Goal: Transaction & Acquisition: Obtain resource

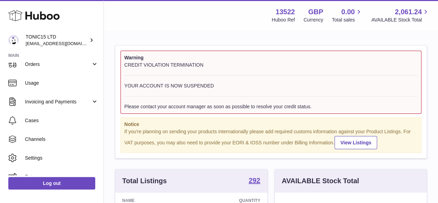
scroll to position [85, 0]
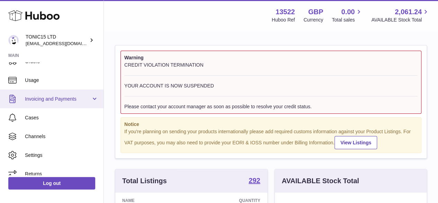
click at [84, 100] on span "Invoicing and Payments" at bounding box center [58, 99] width 66 height 7
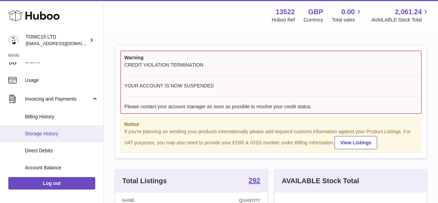
click at [57, 133] on span "Storage History" at bounding box center [61, 133] width 73 height 7
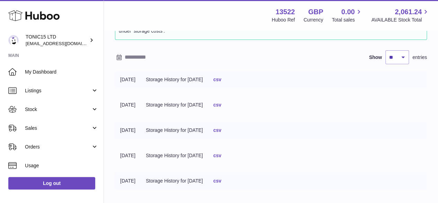
scroll to position [46, 0]
click at [405, 58] on select "** ** ** ***" at bounding box center [397, 58] width 24 height 14
select select "***"
click at [385, 51] on select "** ** ** ***" at bounding box center [397, 58] width 24 height 14
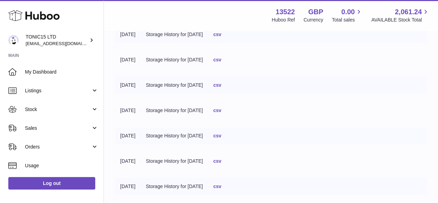
scroll to position [2138, 0]
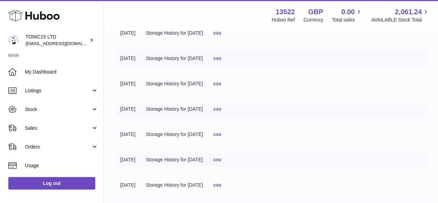
click at [221, 136] on link "csv" at bounding box center [217, 134] width 8 height 6
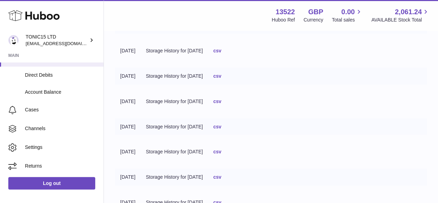
scroll to position [0, 0]
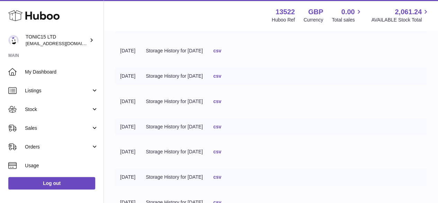
scroll to position [46, 0]
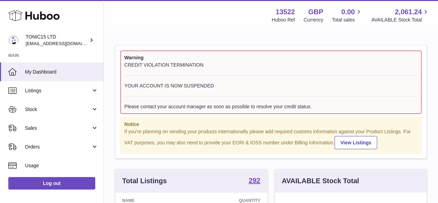
scroll to position [108, 152]
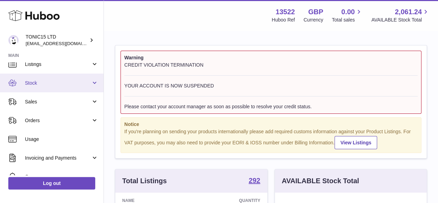
click at [87, 90] on link "Stock" at bounding box center [52, 82] width 104 height 19
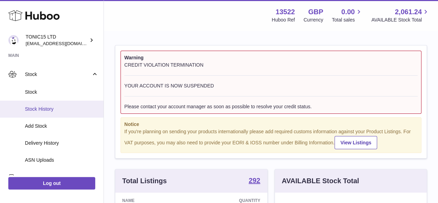
scroll to position [35, 0]
click at [55, 108] on span "Stock History" at bounding box center [61, 109] width 73 height 7
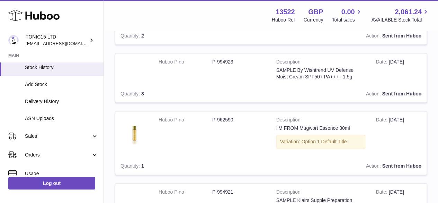
scroll to position [81, 0]
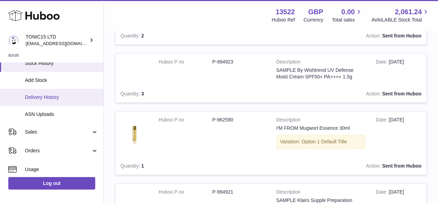
click at [65, 102] on link "Delivery History" at bounding box center [52, 97] width 104 height 17
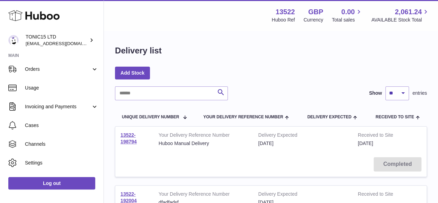
scroll to position [164, 0]
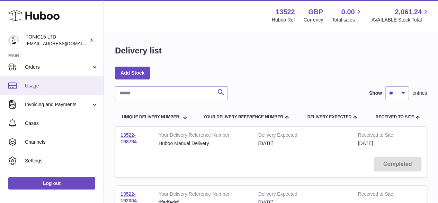
click at [76, 87] on span "Usage" at bounding box center [61, 85] width 73 height 7
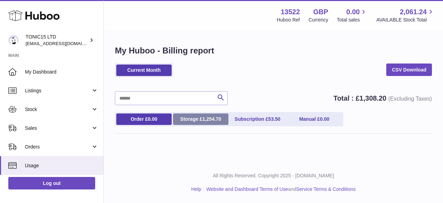
click at [203, 117] on span "1,254.70" at bounding box center [212, 119] width 19 height 6
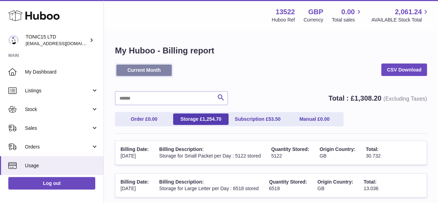
click at [151, 71] on link "Current Month" at bounding box center [143, 69] width 55 height 11
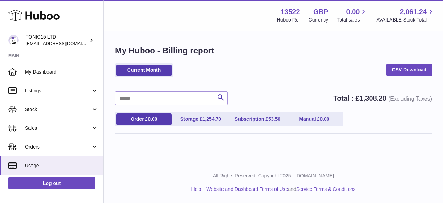
drag, startPoint x: 0, startPoint y: 0, endPoint x: 443, endPoint y: 49, distance: 445.5
click at [443, 49] on div "My Huboo - Billing report Current Month CSV Download Search Total : £ 1,308.20 …" at bounding box center [273, 92] width 339 height 123
click at [201, 124] on link "Storage £ 1,254.70" at bounding box center [200, 118] width 55 height 11
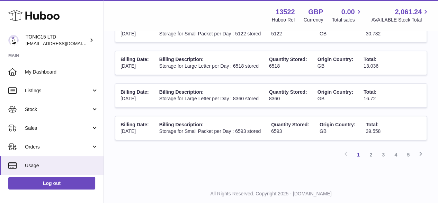
scroll to position [309, 0]
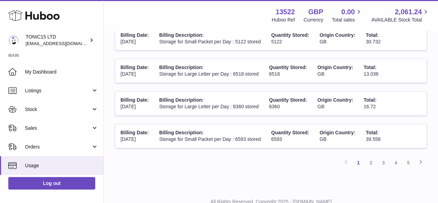
click at [239, 129] on td "Billing Description: Storage for Small Packet per Day : 6593 stored" at bounding box center [210, 136] width 112 height 24
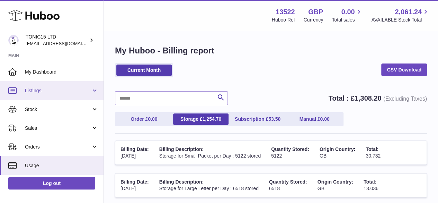
click at [57, 90] on span "Listings" at bounding box center [58, 90] width 66 height 7
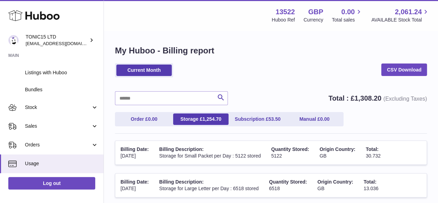
scroll to position [53, 0]
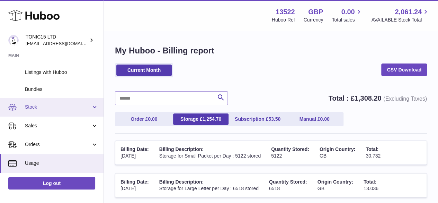
click at [88, 104] on span "Stock" at bounding box center [58, 107] width 66 height 7
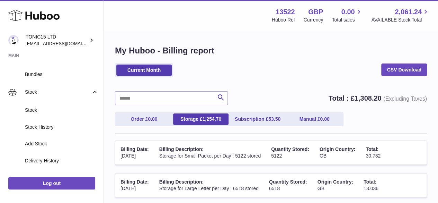
scroll to position [70, 0]
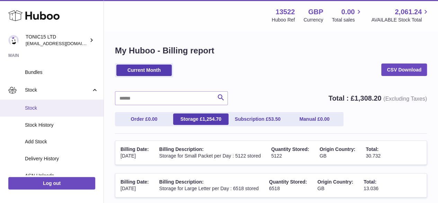
click at [72, 109] on span "Stock" at bounding box center [61, 108] width 73 height 7
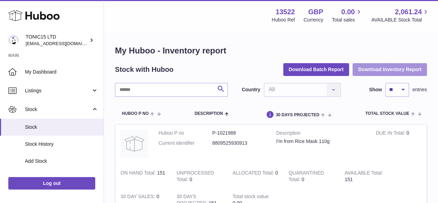
click at [377, 69] on button "Download Inventory Report" at bounding box center [389, 69] width 74 height 12
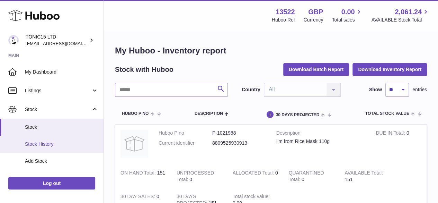
click at [46, 147] on link "Stock History" at bounding box center [52, 143] width 104 height 17
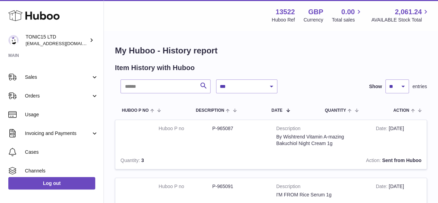
scroll to position [137, 0]
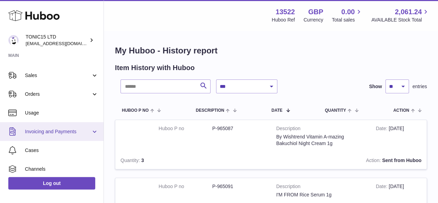
click at [86, 134] on link "Invoicing and Payments" at bounding box center [52, 131] width 104 height 19
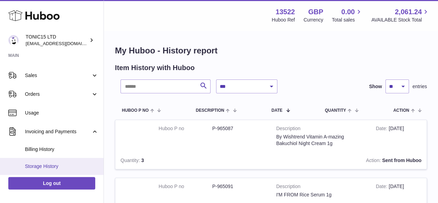
click at [50, 164] on span "Storage History" at bounding box center [61, 166] width 73 height 7
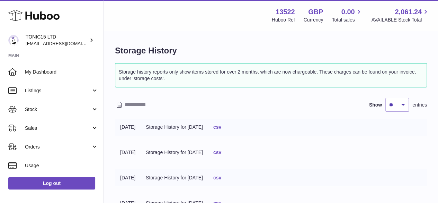
click at [221, 128] on link "csv" at bounding box center [217, 127] width 8 height 6
click at [136, 101] on input "text" at bounding box center [179, 104] width 108 height 11
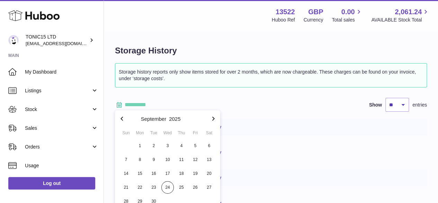
click at [233, 105] on div at bounding box center [233, 105] width 0 height 0
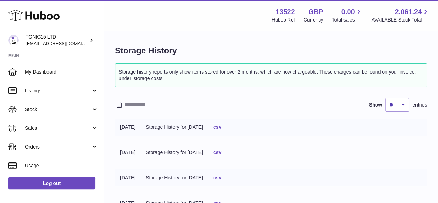
click at [130, 105] on input "text" at bounding box center [179, 104] width 108 height 11
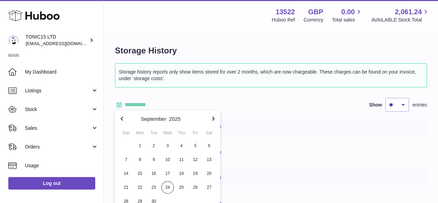
click at [122, 118] on icon "button" at bounding box center [122, 118] width 8 height 8
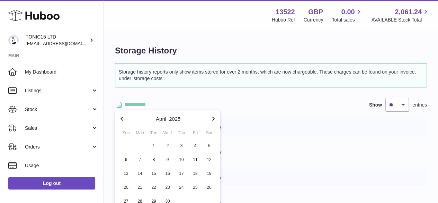
click at [122, 118] on icon "button" at bounding box center [122, 118] width 8 height 8
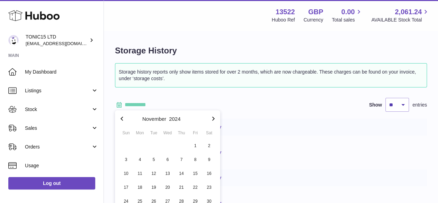
click at [122, 118] on icon "button" at bounding box center [122, 118] width 8 height 8
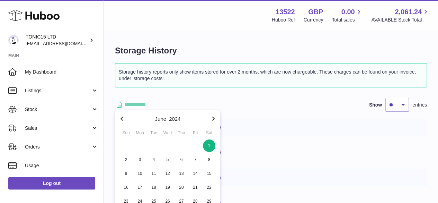
click at [209, 145] on span "1" at bounding box center [209, 145] width 12 height 12
click at [208, 141] on span "1" at bounding box center [209, 145] width 12 height 12
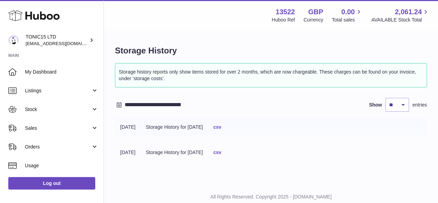
click at [192, 101] on input "**********" at bounding box center [179, 104] width 108 height 11
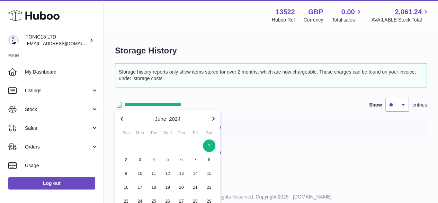
click at [211, 119] on icon "button" at bounding box center [213, 118] width 8 height 8
click at [186, 101] on input "**********" at bounding box center [179, 104] width 108 height 11
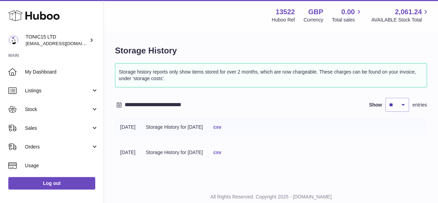
click at [186, 101] on input "**********" at bounding box center [179, 104] width 108 height 11
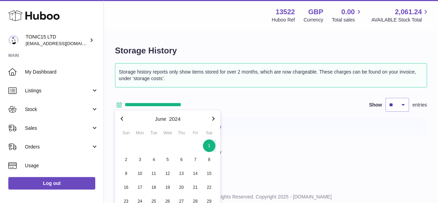
click at [213, 119] on icon "button" at bounding box center [213, 118] width 2 height 4
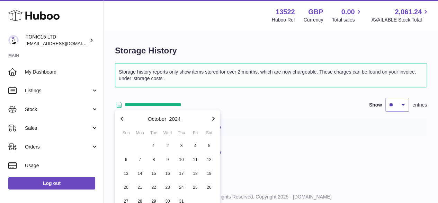
click at [213, 119] on icon "button" at bounding box center [213, 118] width 2 height 4
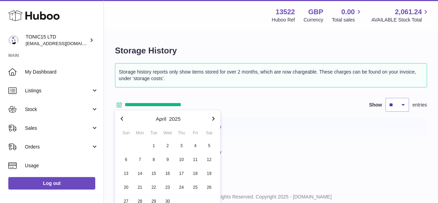
click at [213, 119] on icon "button" at bounding box center [213, 118] width 2 height 4
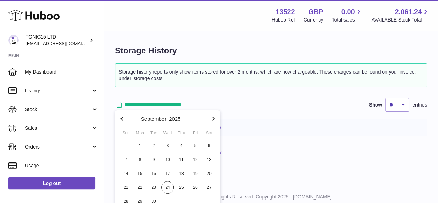
click at [213, 119] on icon "button" at bounding box center [213, 118] width 2 height 4
click at [121, 119] on icon "button" at bounding box center [122, 118] width 8 height 8
click at [169, 186] on span "24" at bounding box center [167, 187] width 12 height 12
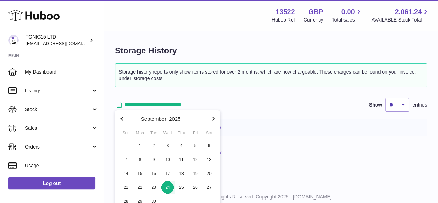
click at [168, 185] on span "24" at bounding box center [167, 187] width 12 height 12
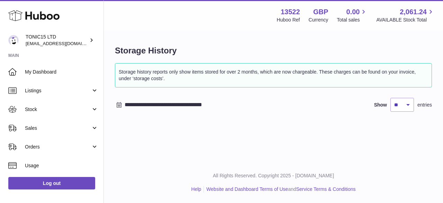
click at [148, 110] on input "**********" at bounding box center [179, 104] width 108 height 11
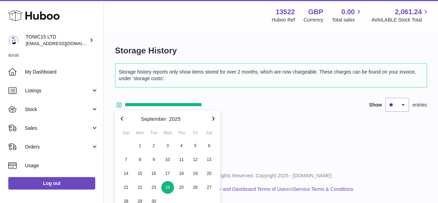
click at [121, 117] on icon "button" at bounding box center [122, 118] width 8 height 8
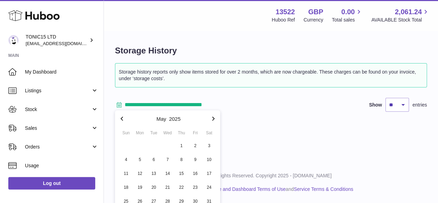
click at [121, 117] on icon "button" at bounding box center [122, 118] width 8 height 8
click at [168, 145] on span "1" at bounding box center [167, 145] width 12 height 12
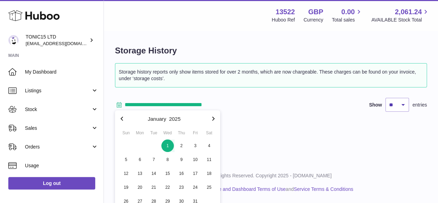
type input "**********"
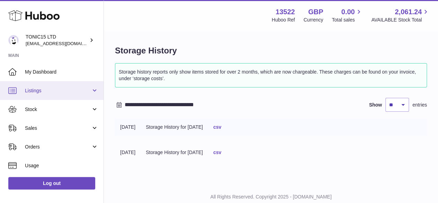
click at [87, 89] on span "Listings" at bounding box center [58, 90] width 66 height 7
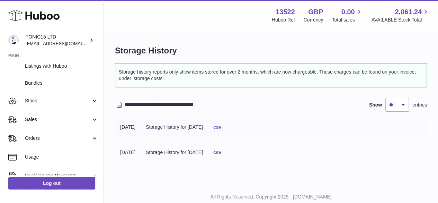
scroll to position [60, 0]
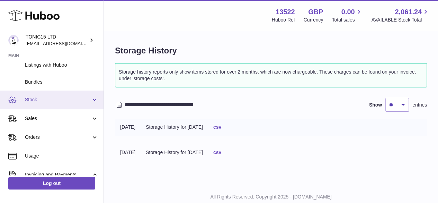
click at [88, 102] on span "Stock" at bounding box center [58, 99] width 66 height 7
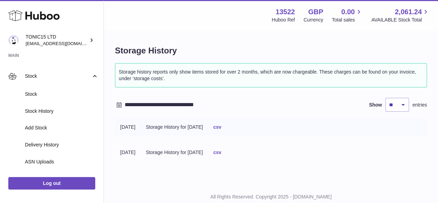
scroll to position [83, 0]
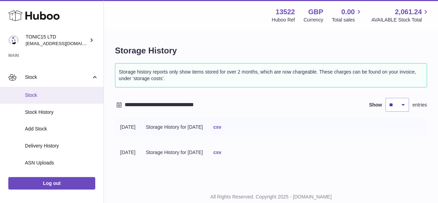
click at [33, 96] on span "Stock" at bounding box center [61, 95] width 73 height 7
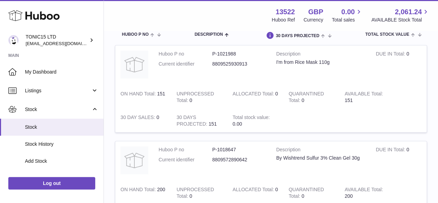
scroll to position [71, 0]
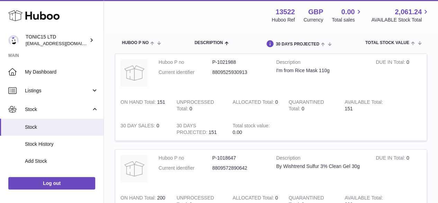
click at [249, 120] on td "Total stock value 0.00" at bounding box center [255, 129] width 56 height 24
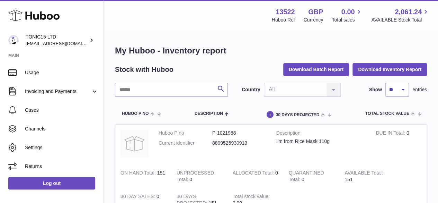
scroll to position [178, 0]
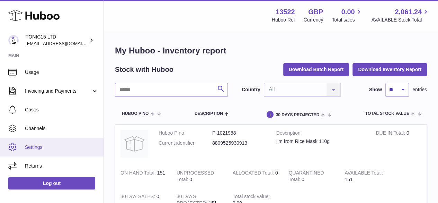
click at [102, 153] on link "Settings" at bounding box center [52, 146] width 104 height 19
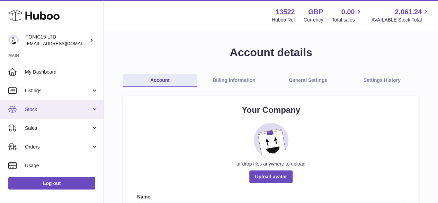
click at [73, 104] on link "Stock" at bounding box center [52, 109] width 104 height 19
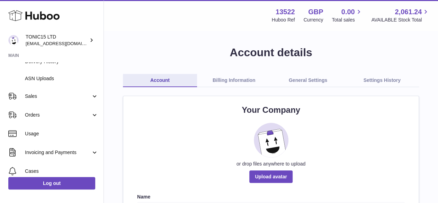
scroll to position [122, 0]
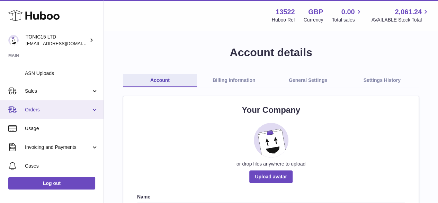
click at [76, 109] on span "Orders" at bounding box center [58, 109] width 66 height 7
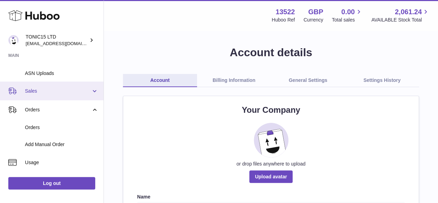
click at [75, 88] on span "Sales" at bounding box center [58, 91] width 66 height 7
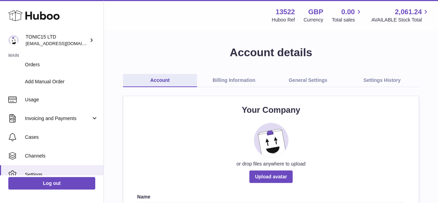
scroll to position [223, 0]
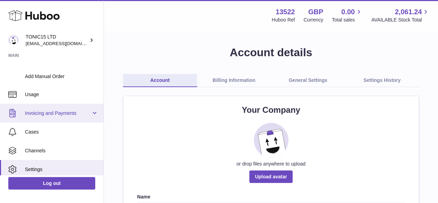
click at [75, 110] on span "Invoicing and Payments" at bounding box center [58, 113] width 66 height 7
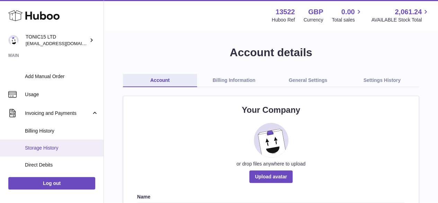
click at [50, 146] on span "Storage History" at bounding box center [61, 147] width 73 height 7
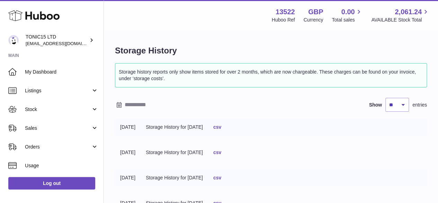
scroll to position [3, 0]
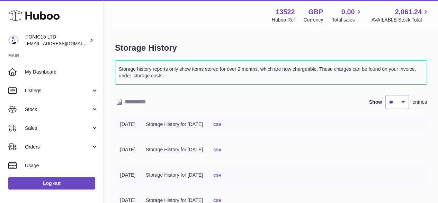
click at [407, 101] on div "Show ** ** ** *** entries" at bounding box center [396, 102] width 61 height 14
click at [401, 102] on select "** ** ** ***" at bounding box center [397, 102] width 24 height 14
select select "***"
click at [385, 95] on select "** ** ** ***" at bounding box center [397, 102] width 24 height 14
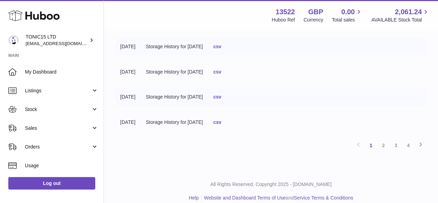
scroll to position [2512, 0]
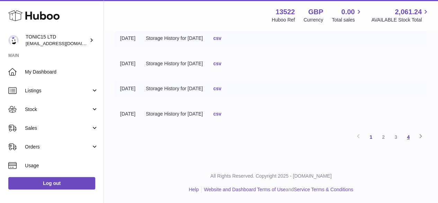
click at [410, 137] on link "4" at bounding box center [408, 137] width 12 height 12
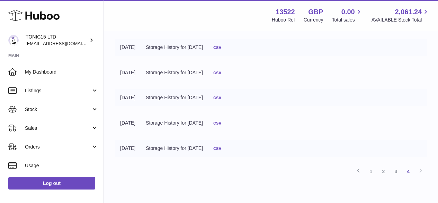
scroll to position [1596, 0]
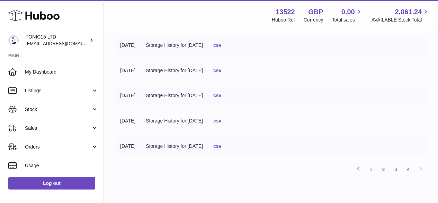
click at [221, 147] on link "csv" at bounding box center [217, 146] width 8 height 6
click at [221, 146] on link "csv" at bounding box center [217, 146] width 8 height 6
click at [221, 122] on link "csv" at bounding box center [217, 121] width 8 height 6
click at [221, 95] on link "csv" at bounding box center [217, 95] width 8 height 6
click at [221, 70] on link "csv" at bounding box center [217, 71] width 8 height 6
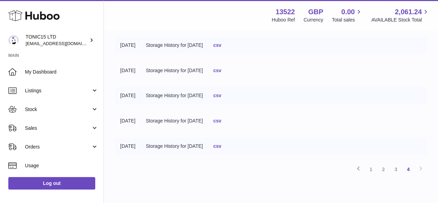
click at [221, 43] on link "csv" at bounding box center [217, 45] width 8 height 6
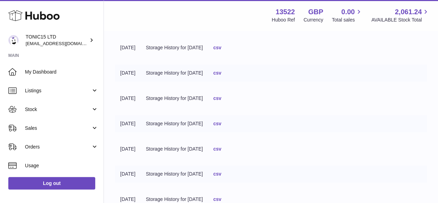
scroll to position [1513, 0]
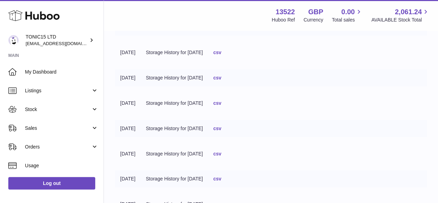
click at [221, 102] on link "csv" at bounding box center [217, 103] width 8 height 6
click at [221, 77] on link "csv" at bounding box center [217, 78] width 8 height 6
click at [221, 54] on link "csv" at bounding box center [217, 53] width 8 height 6
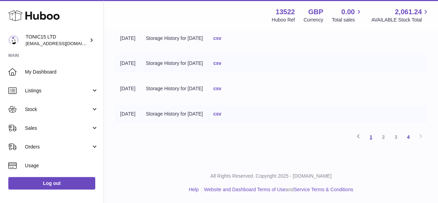
click at [371, 138] on link "1" at bounding box center [371, 137] width 12 height 12
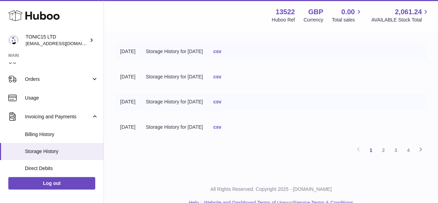
scroll to position [68, 0]
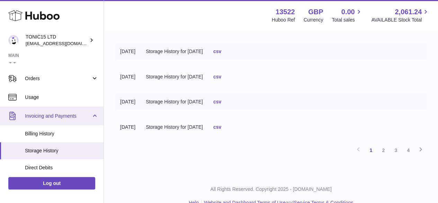
click at [84, 118] on span "Invoicing and Payments" at bounding box center [58, 116] width 66 height 7
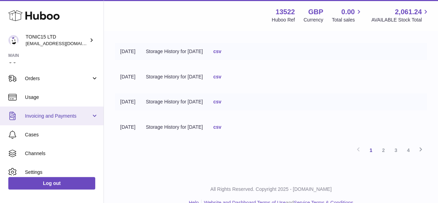
click at [84, 118] on span "Invoicing and Payments" at bounding box center [58, 116] width 66 height 7
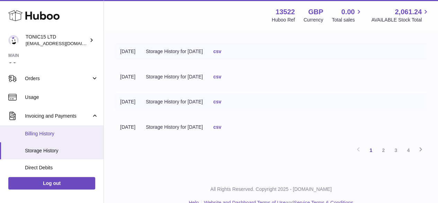
click at [52, 132] on span "Billing History" at bounding box center [61, 133] width 73 height 7
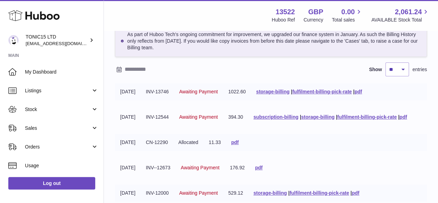
scroll to position [39, 0]
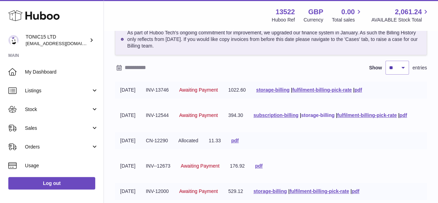
click at [301, 118] on link "storage-billing" at bounding box center [317, 115] width 33 height 6
click at [396, 70] on select "** ** ** ***" at bounding box center [397, 68] width 24 height 14
select select "***"
click at [385, 61] on select "** ** ** ***" at bounding box center [397, 68] width 24 height 14
click at [132, 72] on input "text" at bounding box center [179, 67] width 108 height 11
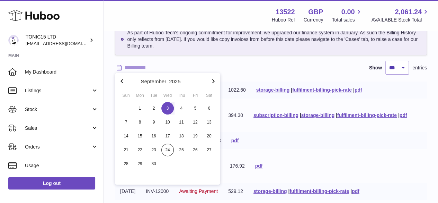
click at [167, 113] on span "3" at bounding box center [167, 108] width 12 height 12
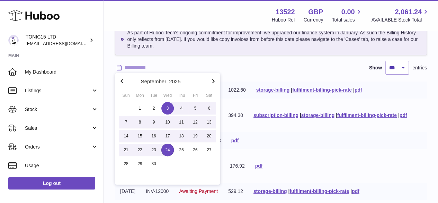
click at [167, 151] on span "24" at bounding box center [167, 149] width 12 height 12
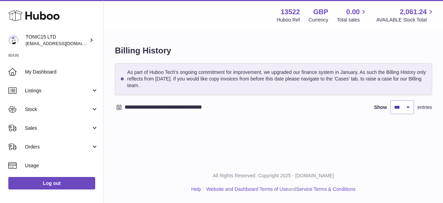
click at [171, 105] on input "**********" at bounding box center [179, 106] width 108 height 11
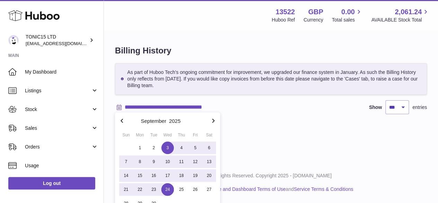
click at [125, 119] on icon "button" at bounding box center [122, 120] width 8 height 8
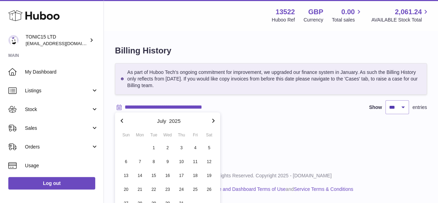
click at [125, 119] on icon "button" at bounding box center [122, 120] width 8 height 8
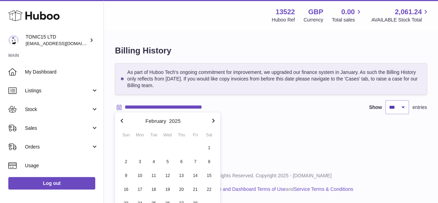
click at [125, 119] on icon "button" at bounding box center [122, 120] width 8 height 8
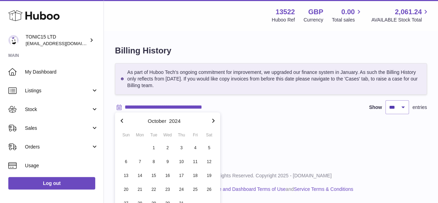
click at [125, 119] on icon "button" at bounding box center [122, 120] width 8 height 8
click at [209, 146] on span "1" at bounding box center [209, 147] width 12 height 12
click at [210, 120] on icon "button" at bounding box center [213, 120] width 8 height 8
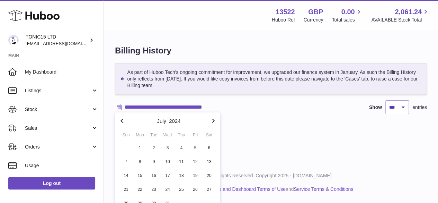
click at [210, 120] on icon "button" at bounding box center [213, 120] width 8 height 8
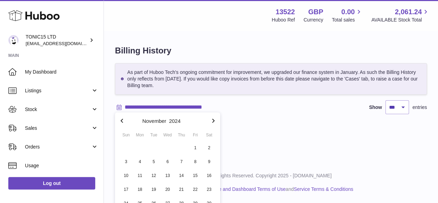
click at [210, 120] on icon "button" at bounding box center [213, 120] width 8 height 8
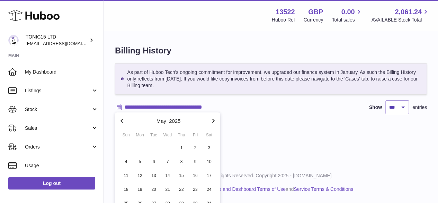
click at [210, 120] on icon "button" at bounding box center [213, 120] width 8 height 8
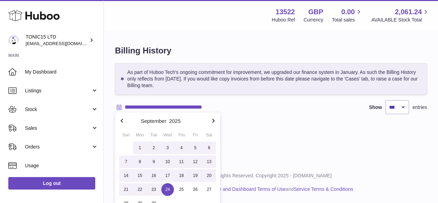
click at [169, 188] on span "24" at bounding box center [167, 189] width 12 height 12
type input "**********"
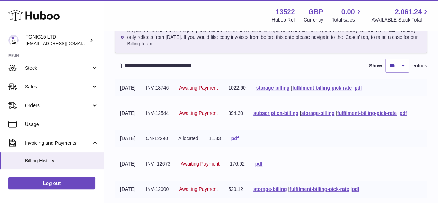
scroll to position [19, 0]
